Goal: Use online tool/utility: Use online tool/utility

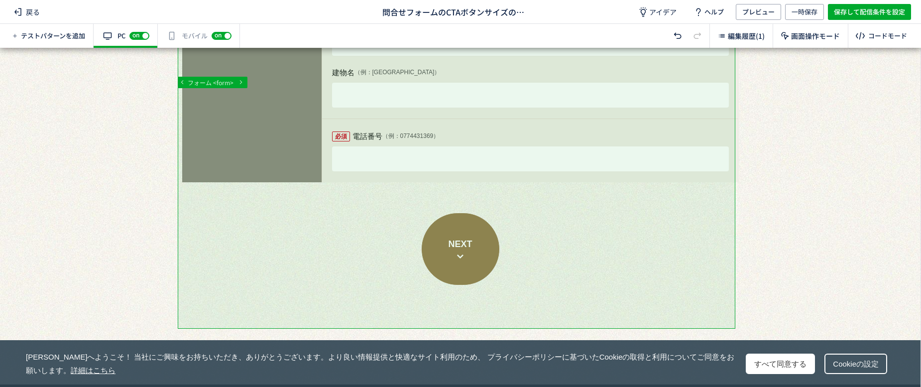
scroll to position [1045, 0]
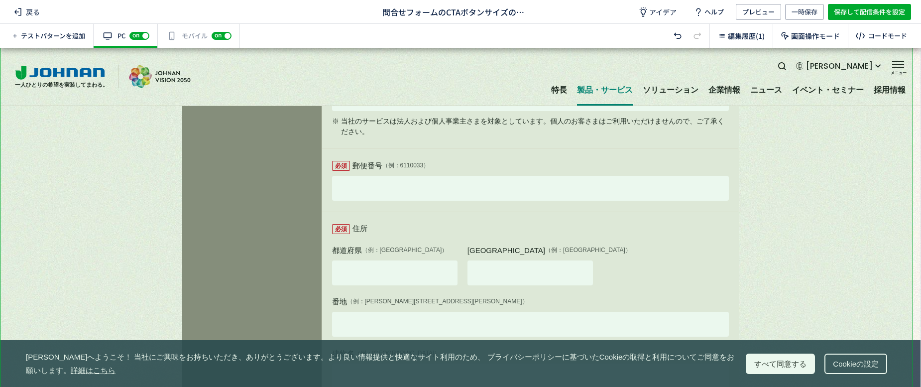
scroll to position [0, 0]
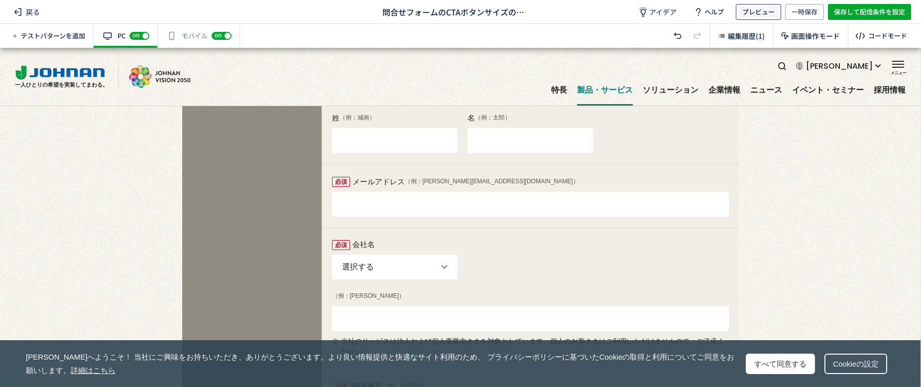
click at [748, 15] on span "プレビュー" at bounding box center [758, 12] width 32 height 16
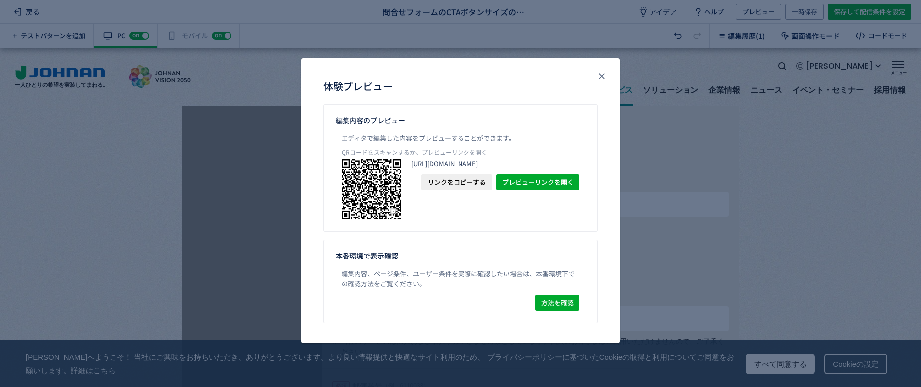
click at [483, 168] on link "https://www.johnan.com/contact/form-repair/?preview_ptx_token=v4-e1ae0cc6-655a-…" at bounding box center [495, 163] width 168 height 9
click at [613, 80] on div "体験プレビュー" at bounding box center [460, 81] width 319 height 46
click at [602, 76] on use "close" at bounding box center [601, 75] width 5 height 5
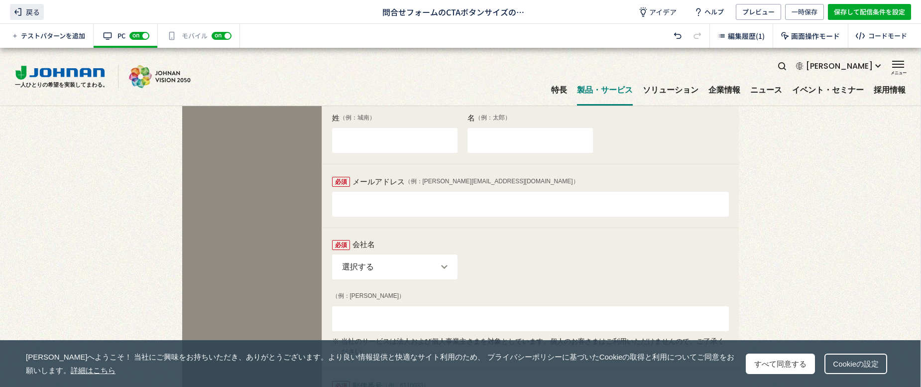
click at [31, 9] on span "戻る" at bounding box center [27, 12] width 34 height 16
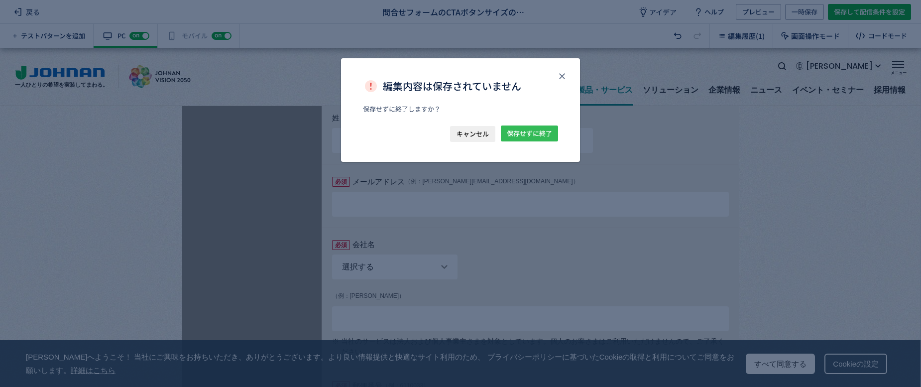
click at [523, 130] on span "保存せずに終了" at bounding box center [529, 133] width 45 height 16
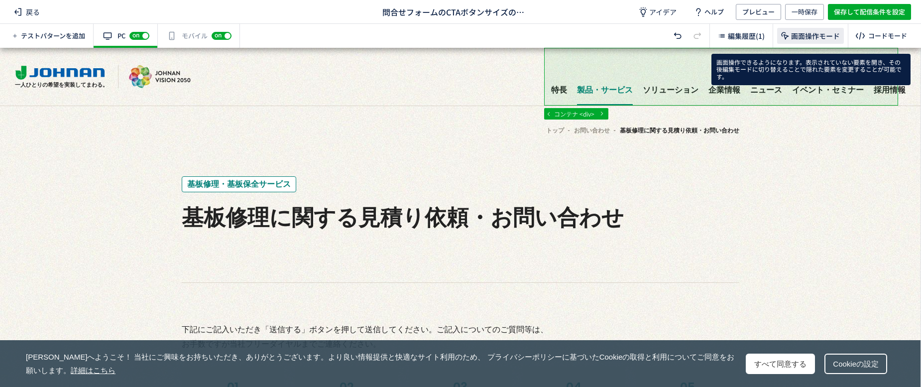
click at [811, 33] on span "画面操作モード" at bounding box center [815, 36] width 49 height 10
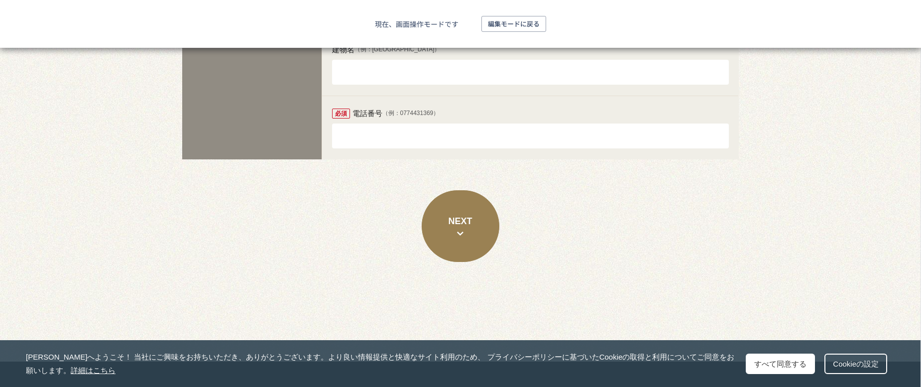
click at [469, 220] on button "NEXT" at bounding box center [461, 226] width 78 height 72
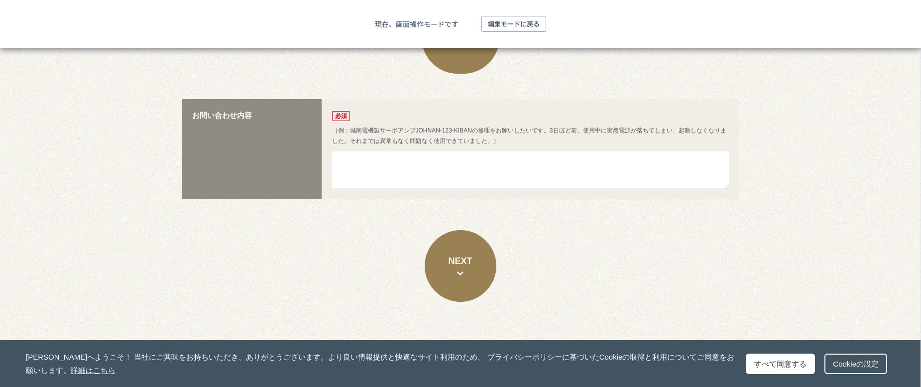
scroll to position [1252, 0]
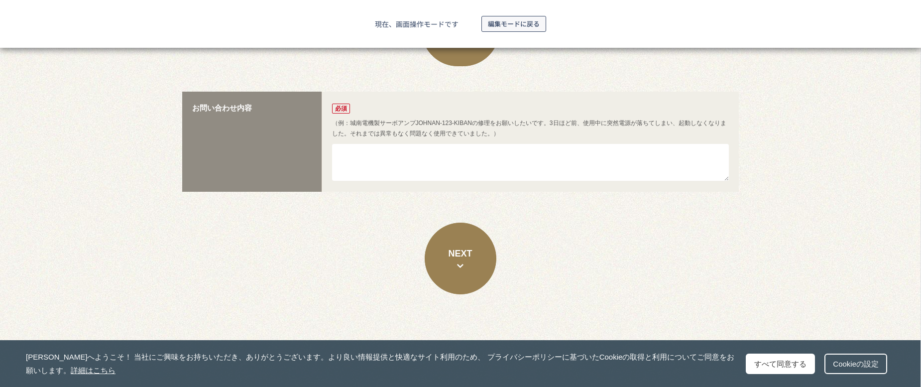
click at [512, 22] on span "編集モードに戻る" at bounding box center [514, 24] width 52 height 16
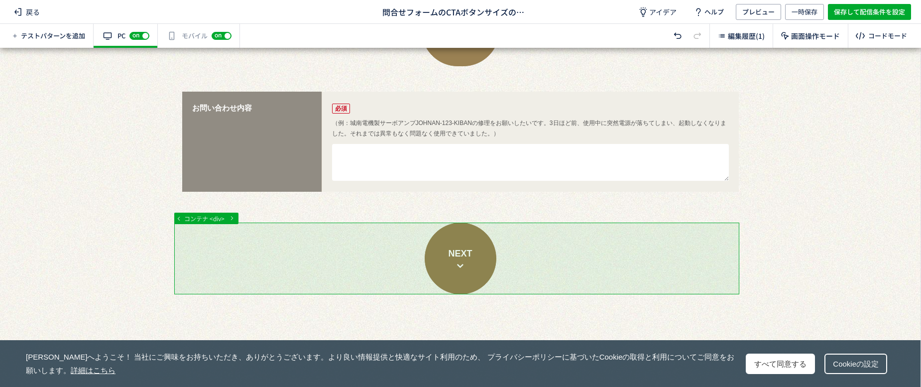
scroll to position [0, 0]
